Goal: Information Seeking & Learning: Find specific fact

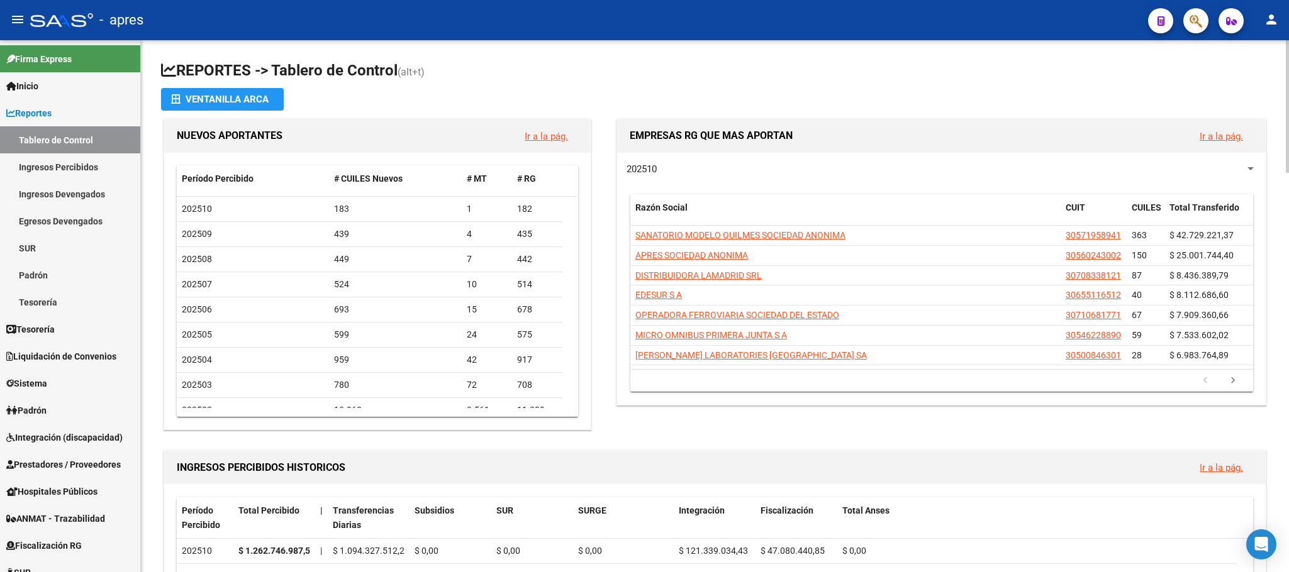
click at [236, 60] on h1 "REPORTES -> Tablero de Control (alt+t)" at bounding box center [714, 71] width 1107 height 22
click at [309, 60] on h1 "REPORTES -> Tablero de Control (alt+t)" at bounding box center [714, 71] width 1107 height 22
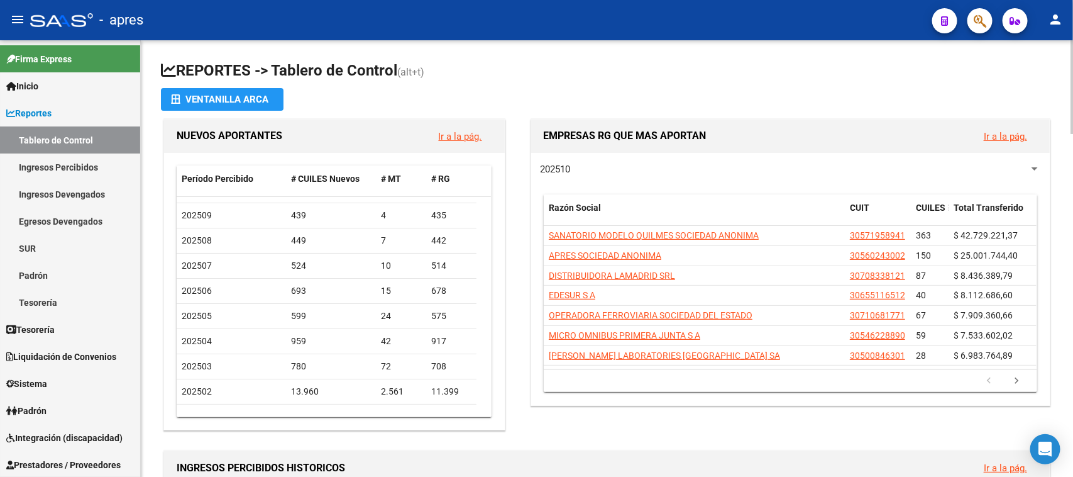
click at [519, 270] on div "EMPRESAS RG QUE MAS APORTAN Ir a la pág. 202510 Razón Social CUIT CUILES Total …" at bounding box center [785, 274] width 535 height 317
click at [58, 170] on link "Ingresos Percibidos" at bounding box center [70, 166] width 140 height 27
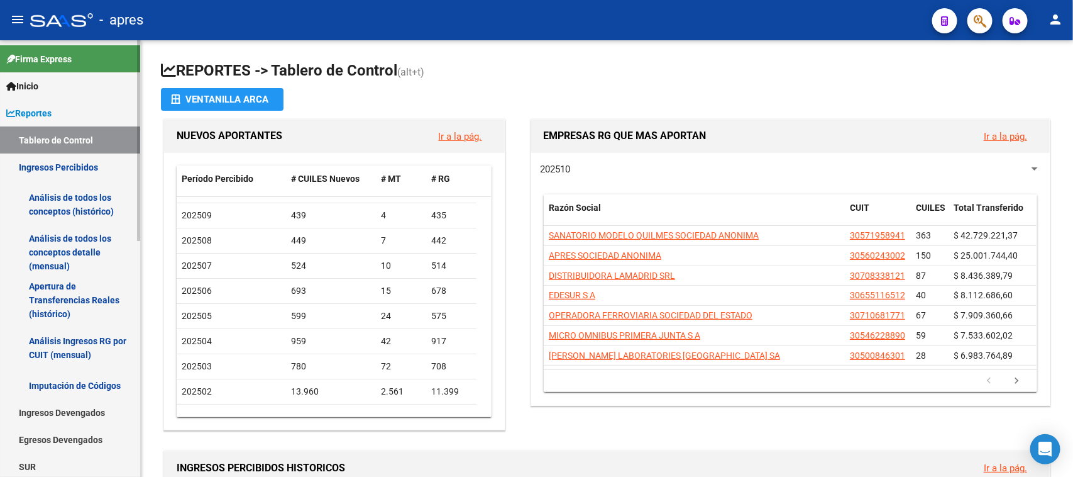
click at [92, 235] on link "Análisis de todos los conceptos detalle (mensual)" at bounding box center [70, 252] width 140 height 48
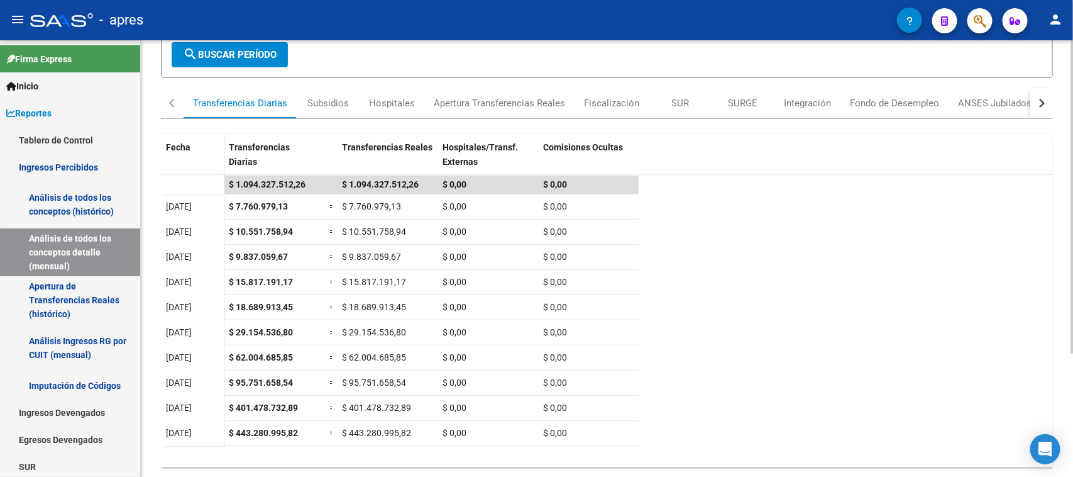
scroll to position [172, 0]
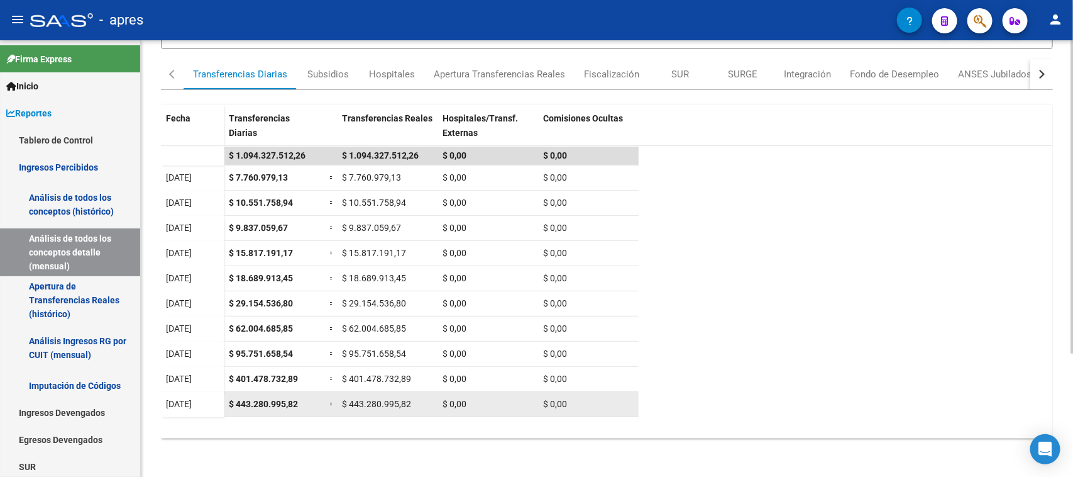
click at [247, 401] on span "$ 443.280.995,82" at bounding box center [263, 404] width 69 height 10
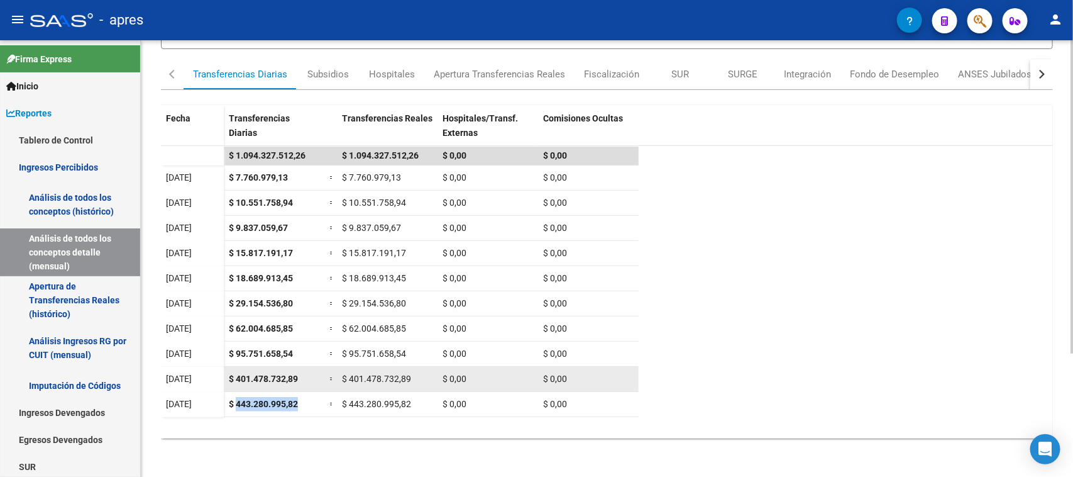
copy span "443.280.995,82"
